Goal: Transaction & Acquisition: Subscribe to service/newsletter

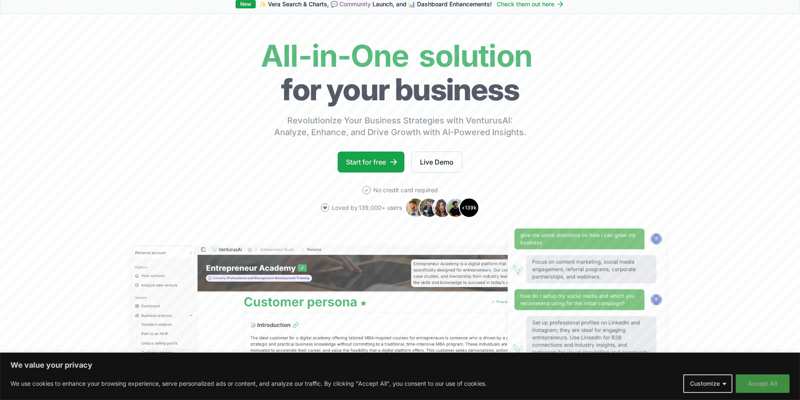
scroll to position [84, 0]
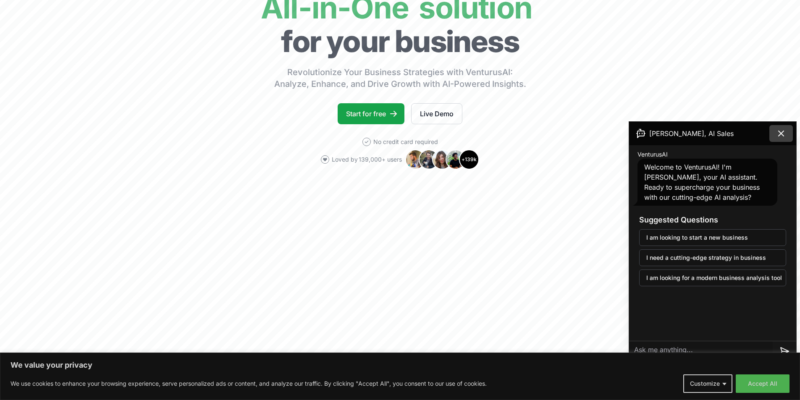
click at [783, 134] on icon at bounding box center [781, 134] width 10 height 10
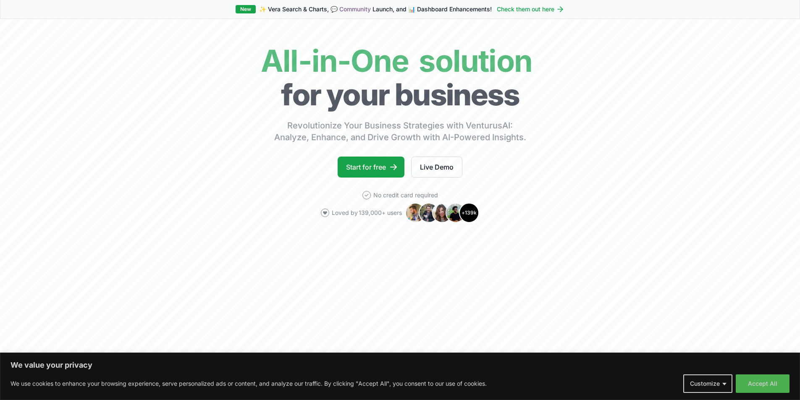
scroll to position [0, 0]
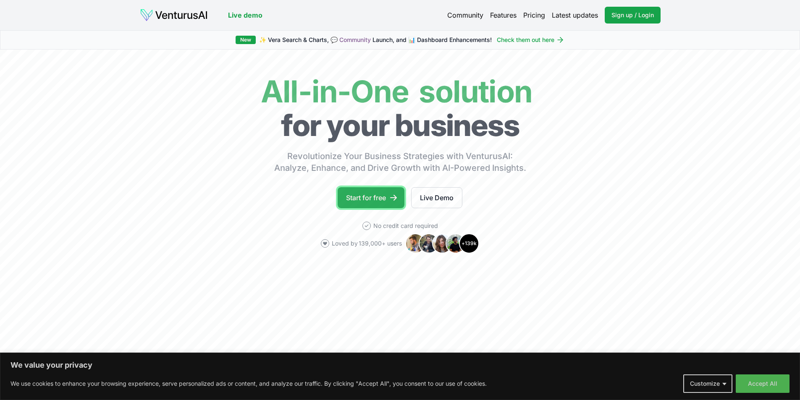
click at [376, 197] on link "Start for free" at bounding box center [371, 197] width 67 height 21
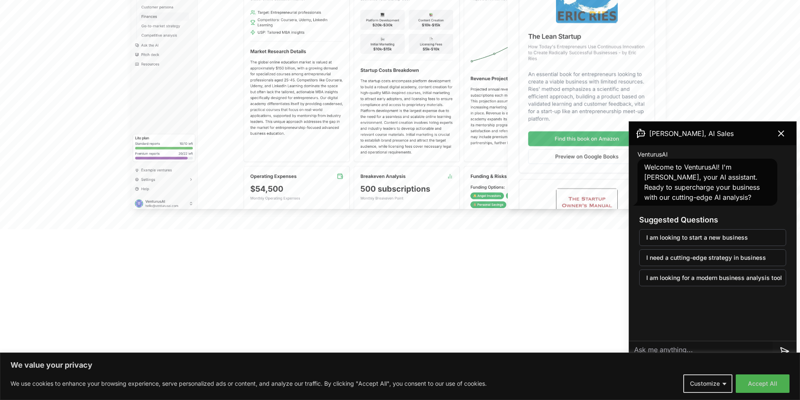
scroll to position [210, 0]
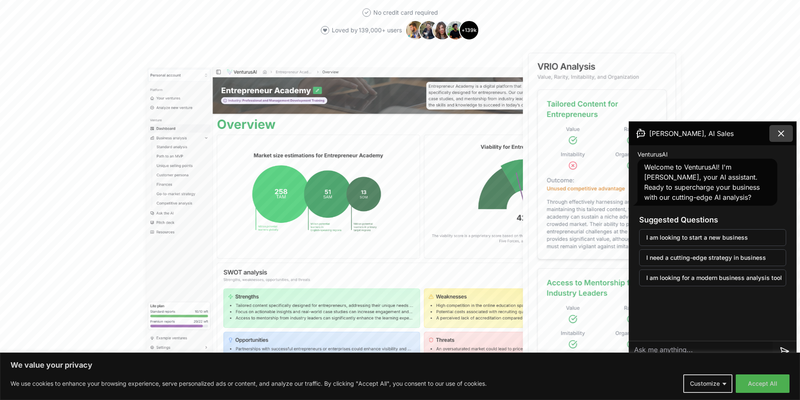
click at [784, 132] on icon at bounding box center [781, 134] width 10 height 10
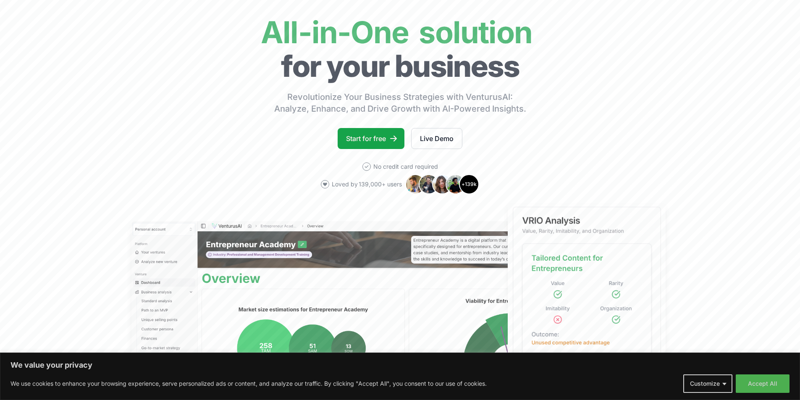
scroll to position [0, 0]
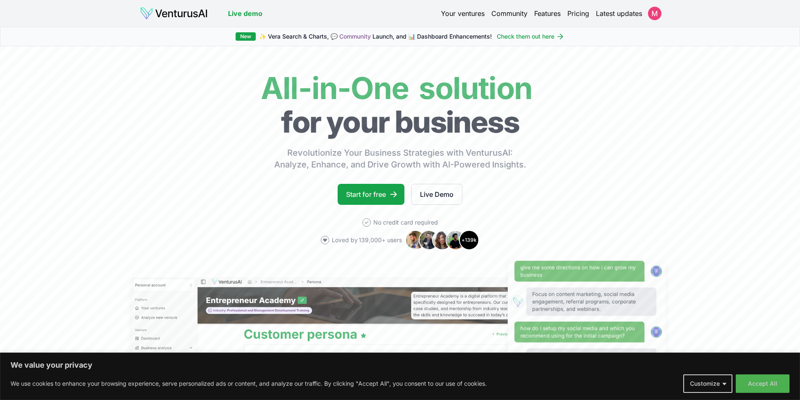
click at [578, 15] on link "Pricing" at bounding box center [579, 13] width 22 height 10
